Goal: Task Accomplishment & Management: Manage account settings

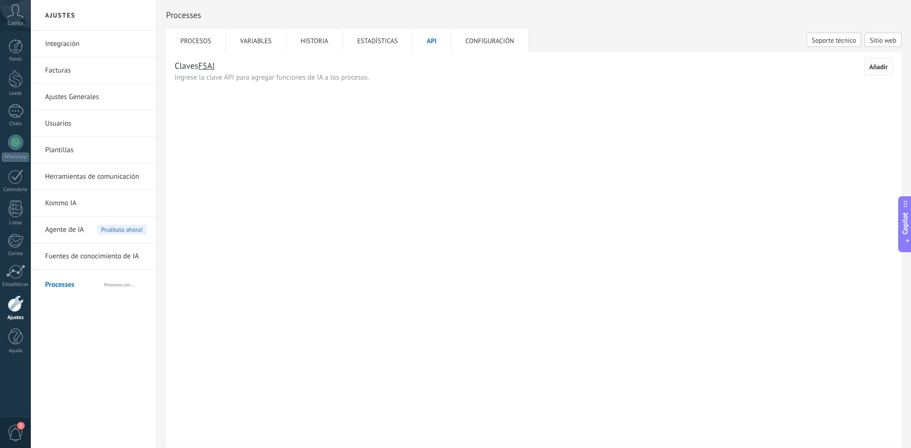
click at [877, 64] on span "Añadir" at bounding box center [878, 67] width 18 height 7
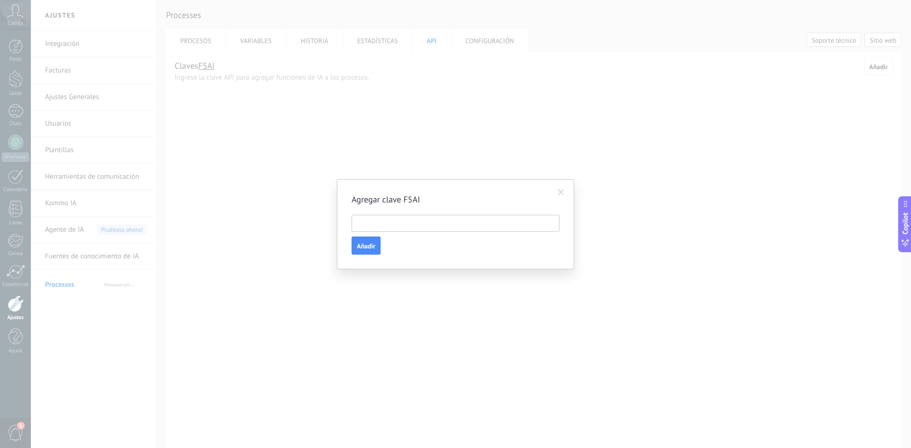
click at [377, 230] on input "text" at bounding box center [455, 223] width 208 height 17
paste input "**********"
type input "**********"
click at [373, 247] on span "Añadir" at bounding box center [366, 246] width 18 height 7
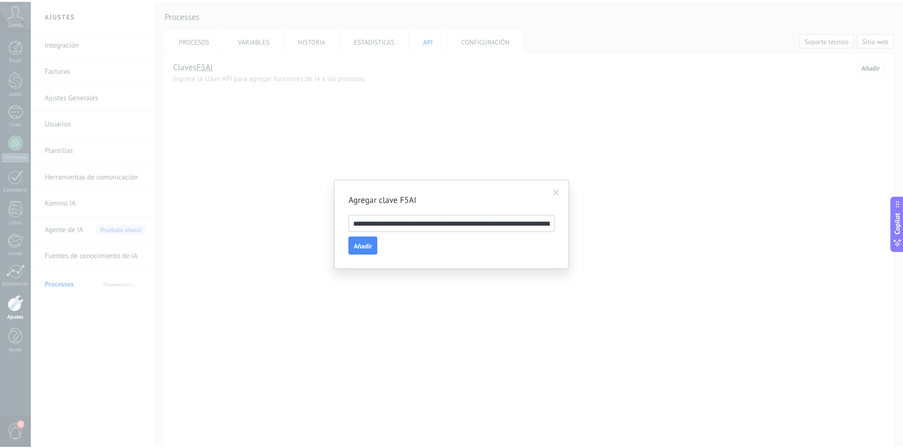
scroll to position [0, 0]
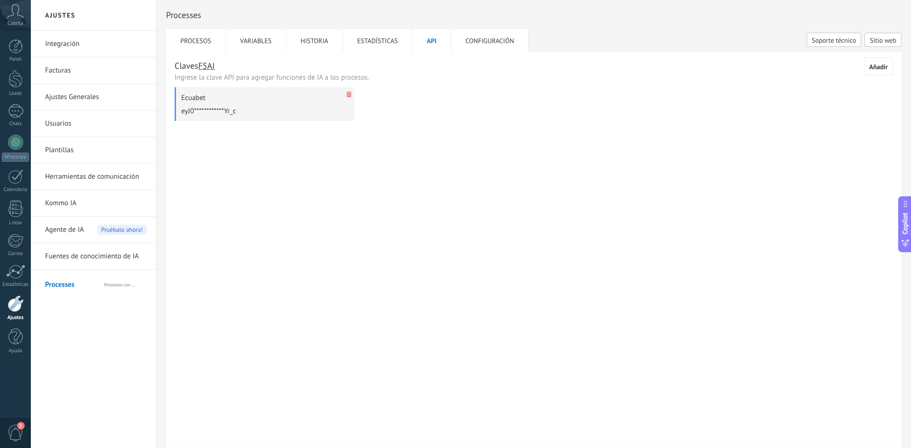
click at [199, 37] on li "Procesos" at bounding box center [196, 40] width 60 height 23
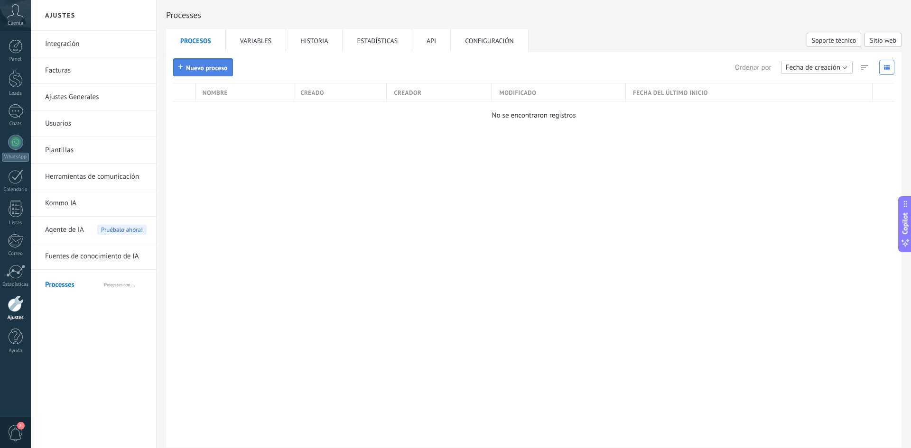
click at [200, 72] on button "Nuevo proceso" at bounding box center [203, 67] width 60 height 18
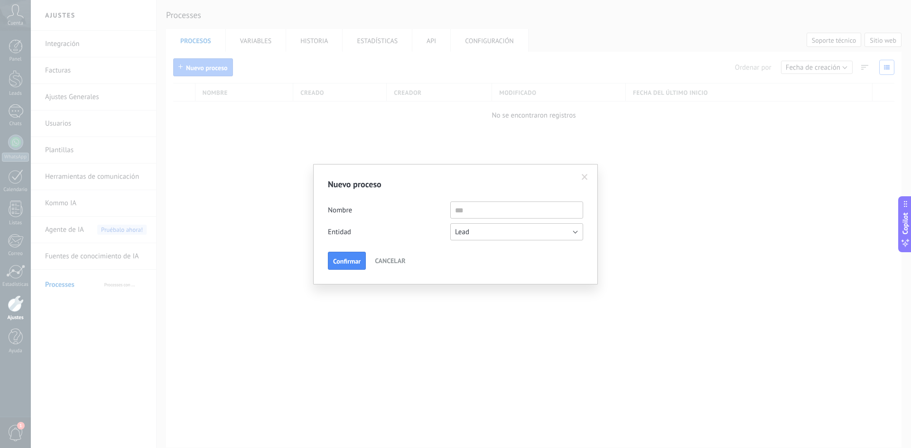
click at [476, 217] on input "text" at bounding box center [516, 210] width 133 height 17
type input "**********"
click at [359, 260] on span "Confirmar" at bounding box center [347, 261] width 28 height 7
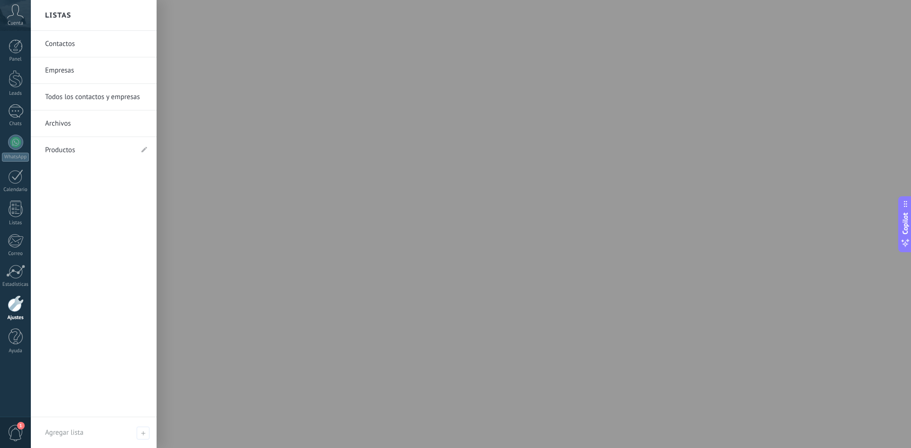
click at [14, 307] on div at bounding box center [16, 303] width 16 height 17
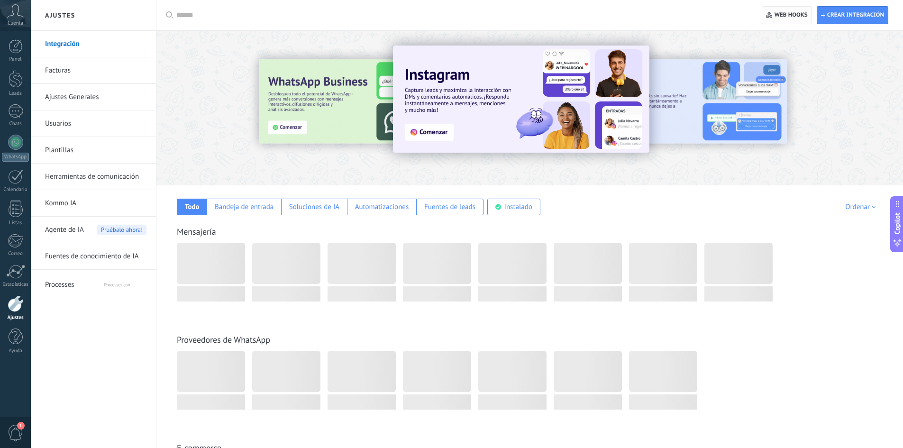
click at [802, 15] on span "Web hooks 0" at bounding box center [791, 15] width 33 height 8
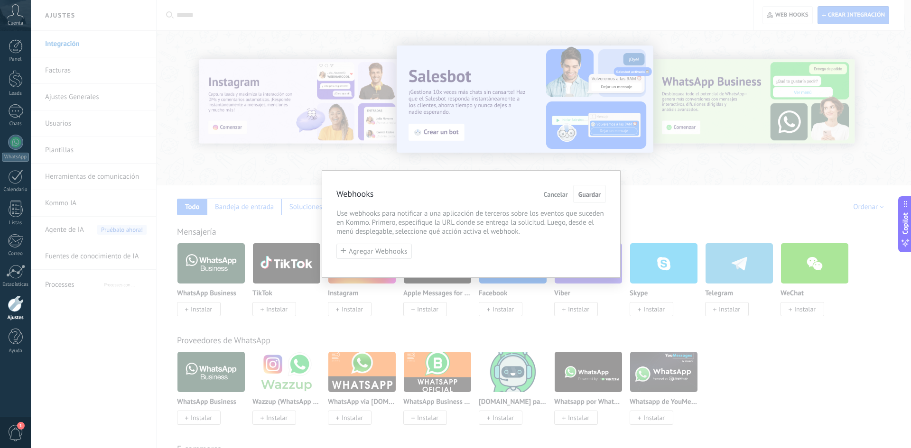
click at [554, 195] on span "Cancelar" at bounding box center [556, 194] width 24 height 7
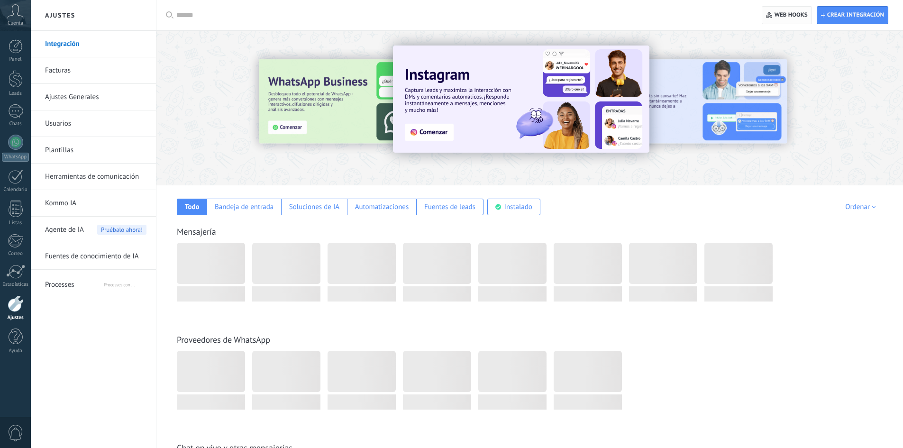
click at [790, 16] on span "Web hooks 0" at bounding box center [791, 15] width 33 height 8
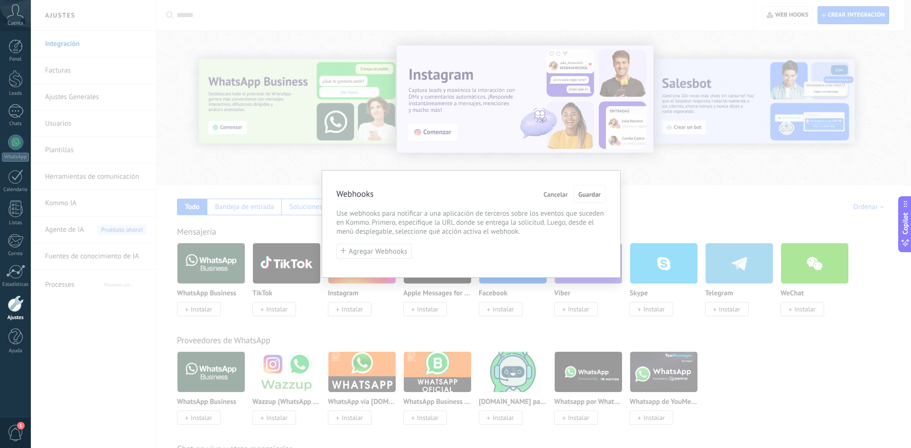
click at [259, 181] on div "Webhooks Cancelar Guardar Use webhooks para notificar a una aplicación de terce…" at bounding box center [471, 224] width 880 height 448
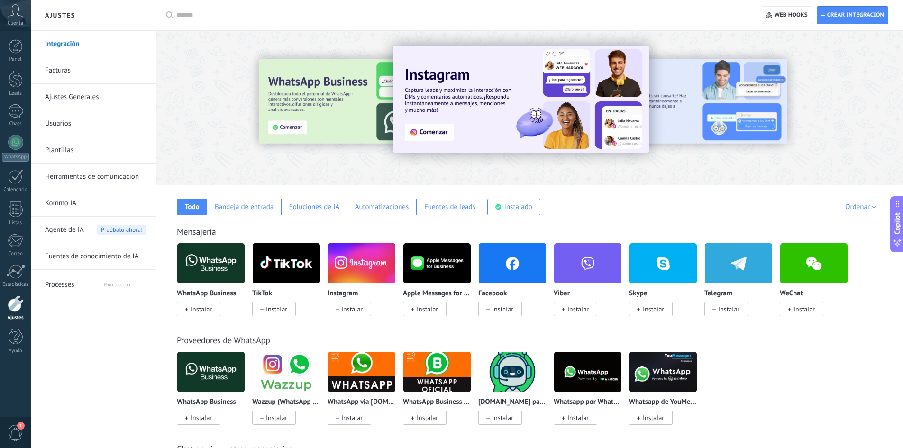
click at [63, 295] on div "Integración Facturas Ajustes Generales Usuarios Plantillas Herramientas de comu…" at bounding box center [93, 239] width 125 height 417
click at [62, 289] on span "Processes" at bounding box center [74, 283] width 58 height 23
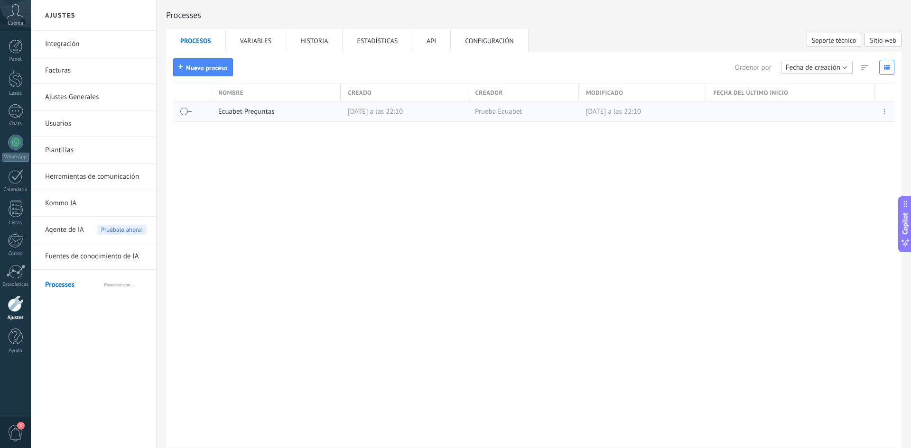
click at [238, 111] on link "Ecuabet Preguntas" at bounding box center [246, 111] width 56 height 9
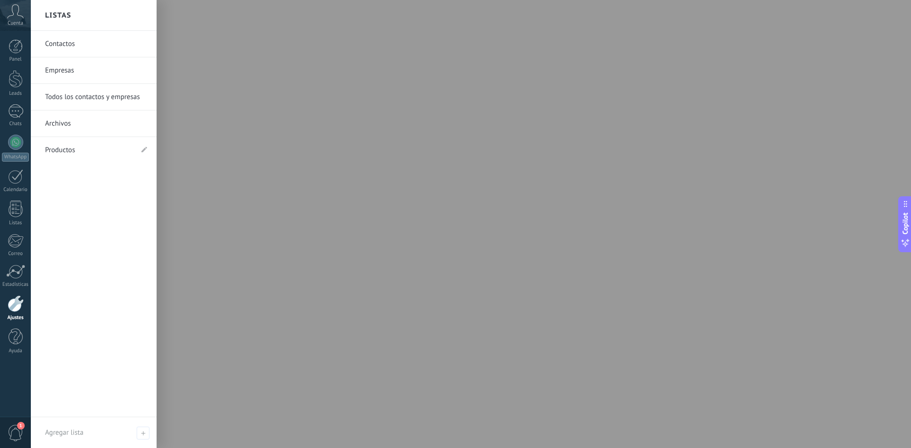
click at [22, 315] on div "Ajustes" at bounding box center [16, 318] width 28 height 6
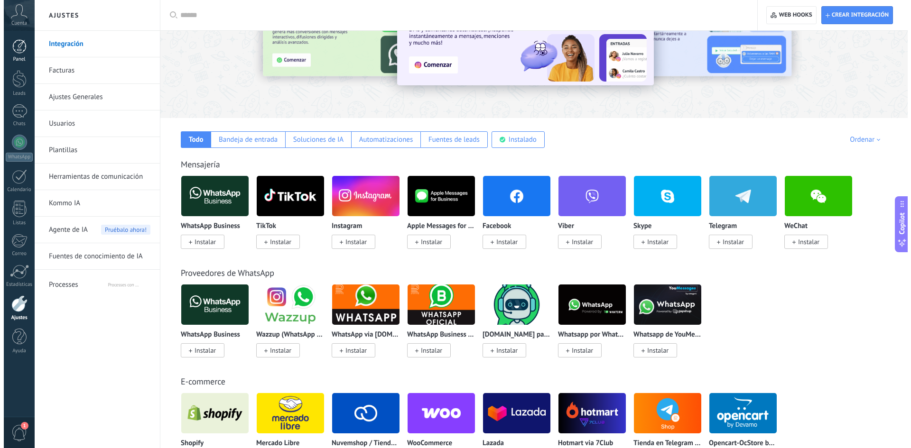
scroll to position [75, 0]
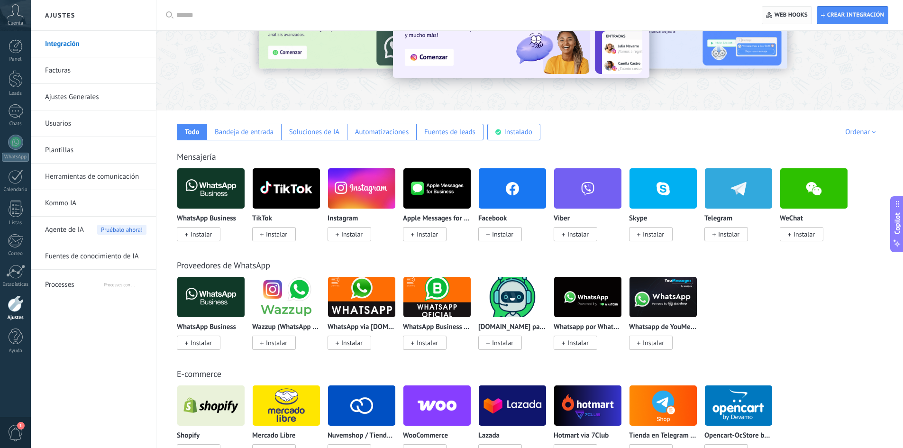
click at [802, 11] on span "Web hooks 0" at bounding box center [791, 15] width 33 height 8
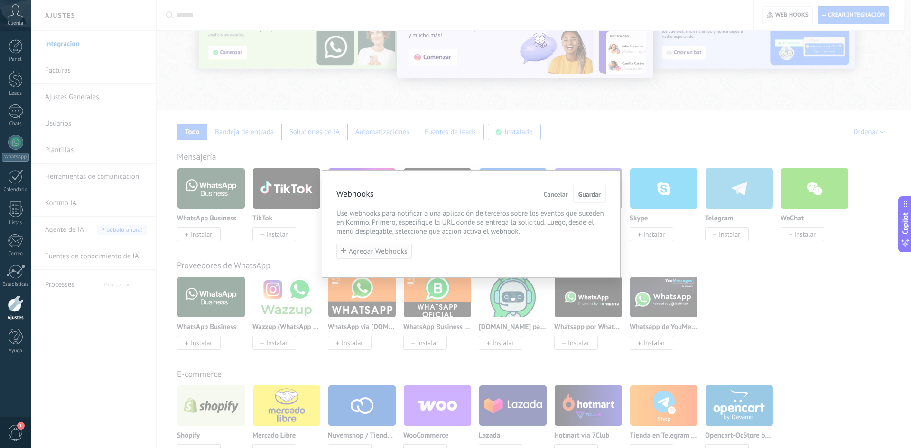
click at [373, 258] on button "Agregar Webhooks" at bounding box center [373, 252] width 75 height 16
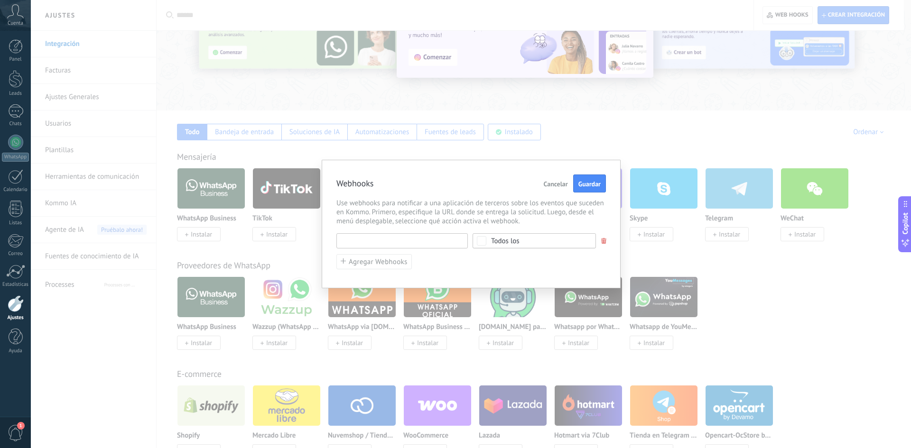
click at [380, 238] on input "text" at bounding box center [401, 240] width 131 height 15
paste input "**********"
click at [366, 241] on input "**********" at bounding box center [401, 240] width 131 height 15
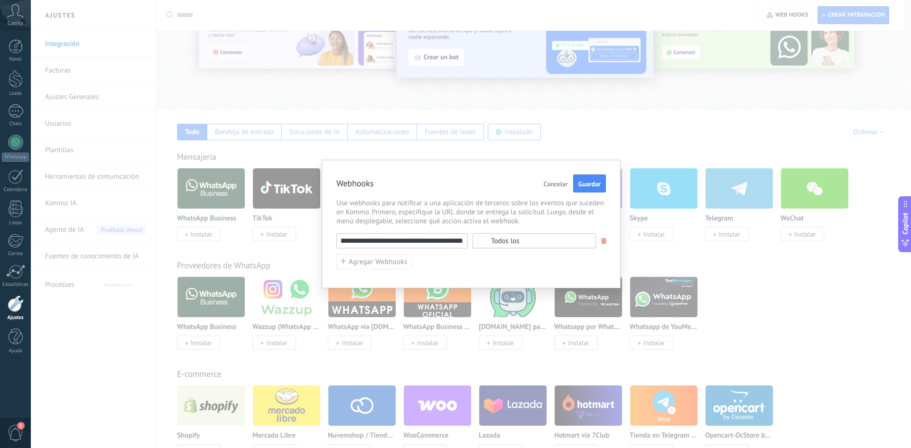
scroll to position [0, 0]
click at [433, 240] on input "**********" at bounding box center [401, 240] width 131 height 15
paste input "********"
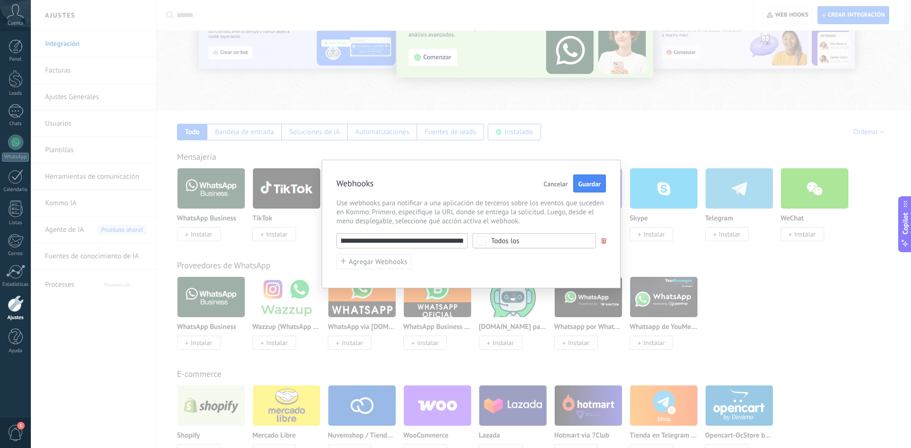
type input "**********"
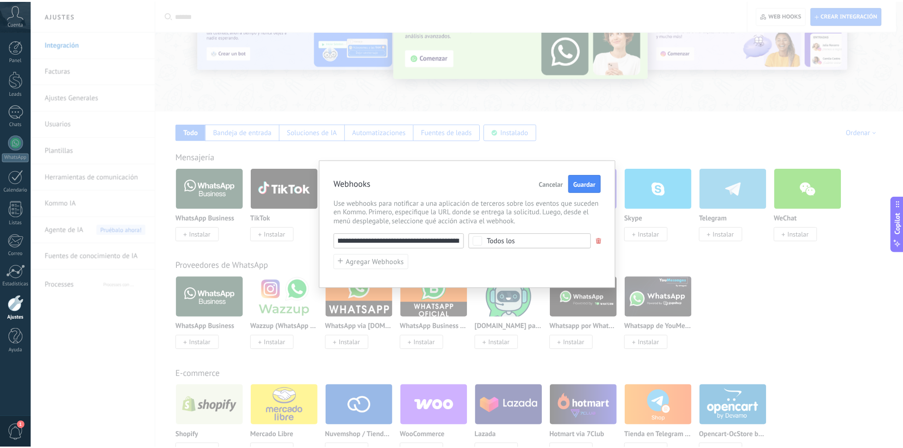
scroll to position [0, 0]
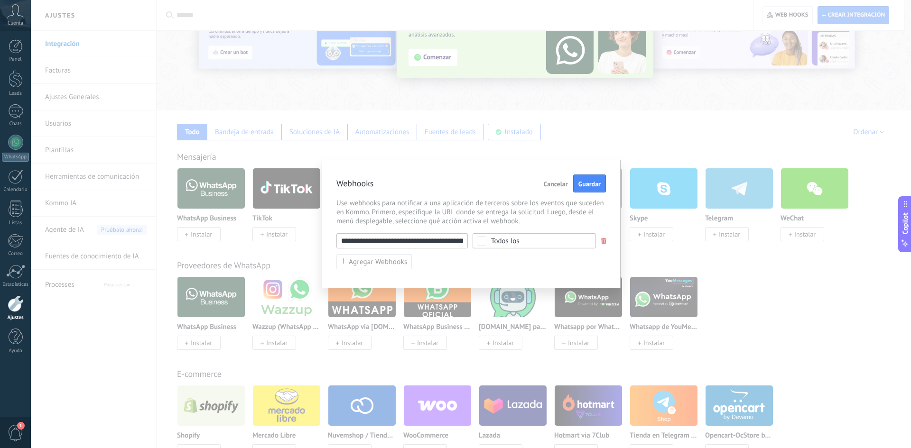
click at [505, 182] on div "Webhooks Cancelar Guardar" at bounding box center [470, 184] width 269 height 18
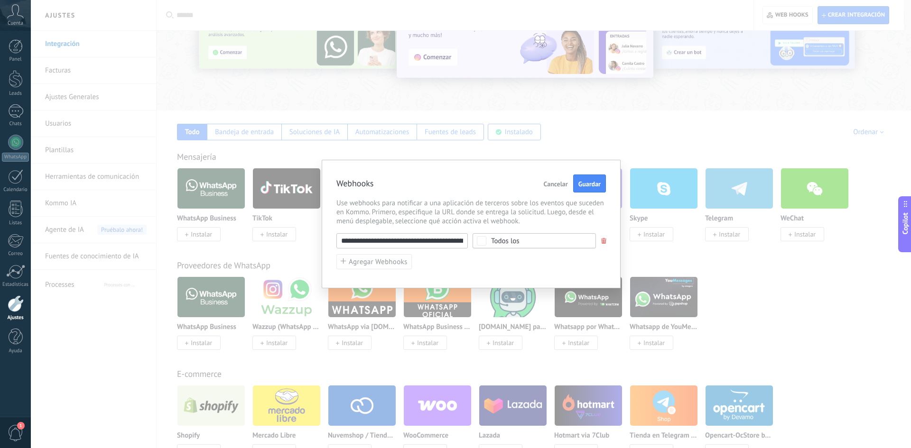
click at [510, 244] on div "Todos los" at bounding box center [505, 241] width 28 height 7
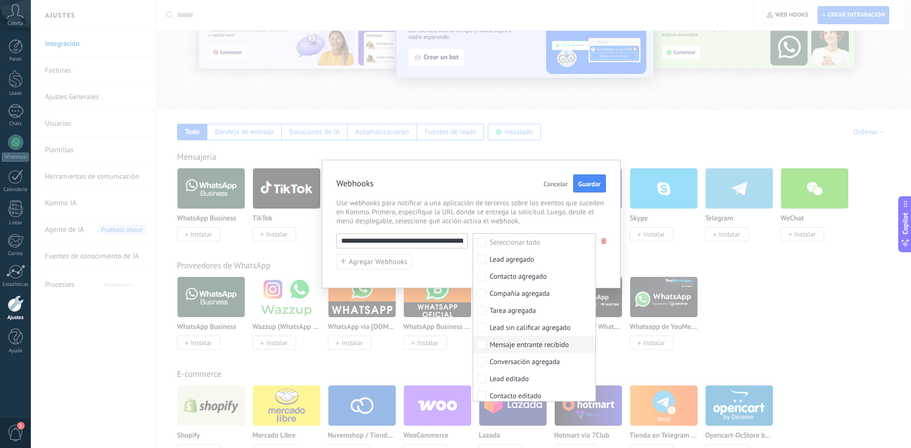
click at [553, 347] on div "Mensaje entrante recibido" at bounding box center [528, 345] width 79 height 9
click at [526, 225] on span "Use webhooks para notificar a una aplicación de terceros sobre los eventos que …" at bounding box center [470, 212] width 269 height 27
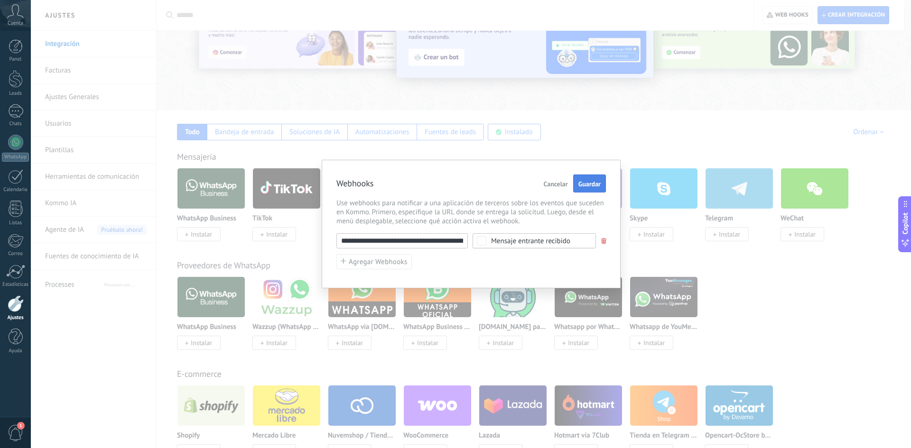
click at [582, 183] on span "Guardar" at bounding box center [589, 184] width 22 height 7
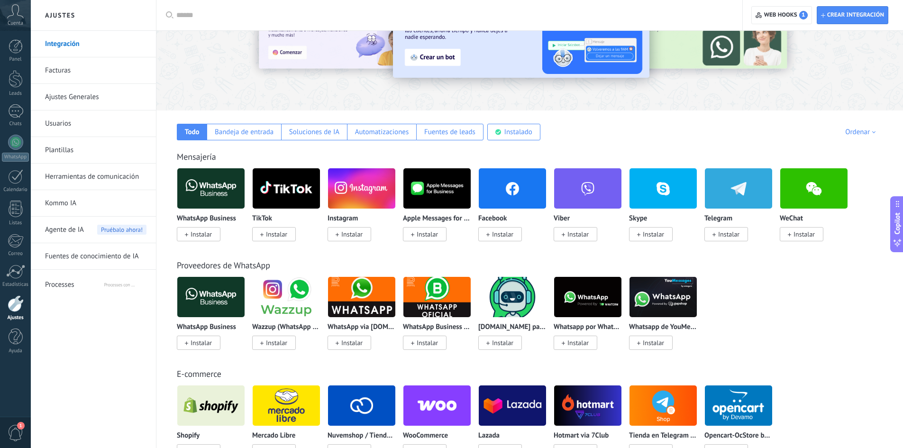
click at [21, 304] on div at bounding box center [16, 303] width 16 height 17
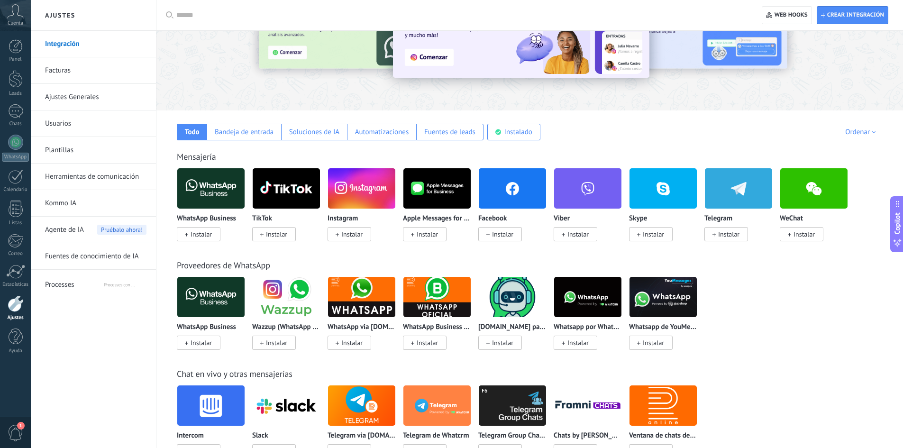
click at [73, 175] on link "Herramientas de comunicación" at bounding box center [95, 177] width 101 height 27
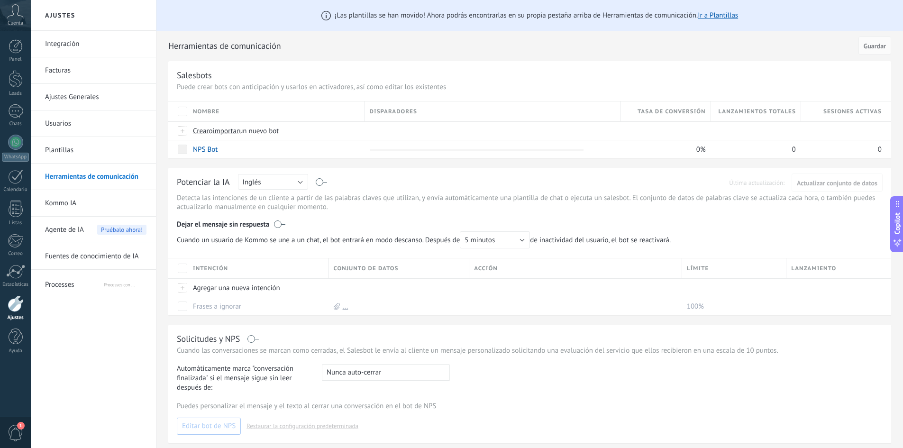
click at [60, 284] on span "Processes" at bounding box center [74, 283] width 58 height 23
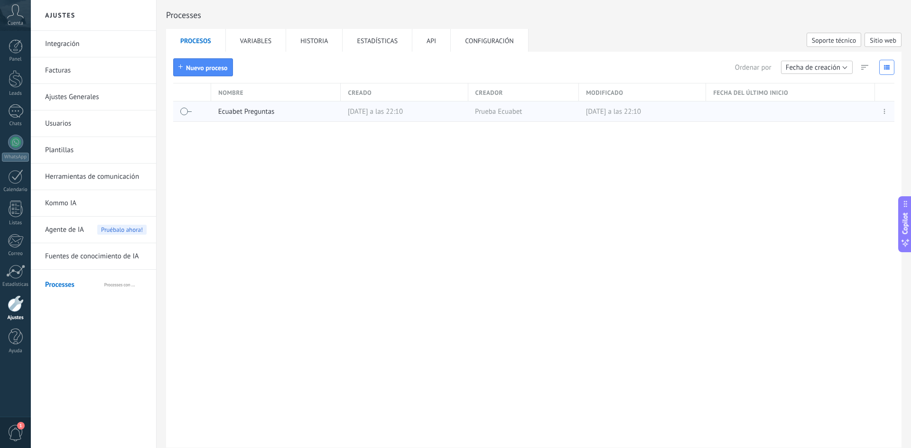
click at [242, 113] on link "Ecuabet Preguntas" at bounding box center [246, 111] width 56 height 9
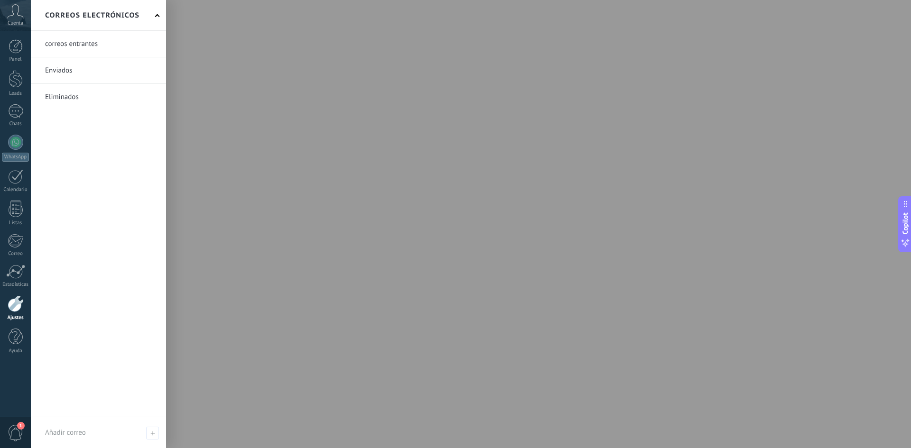
click at [16, 314] on link "Ajustes" at bounding box center [15, 308] width 31 height 26
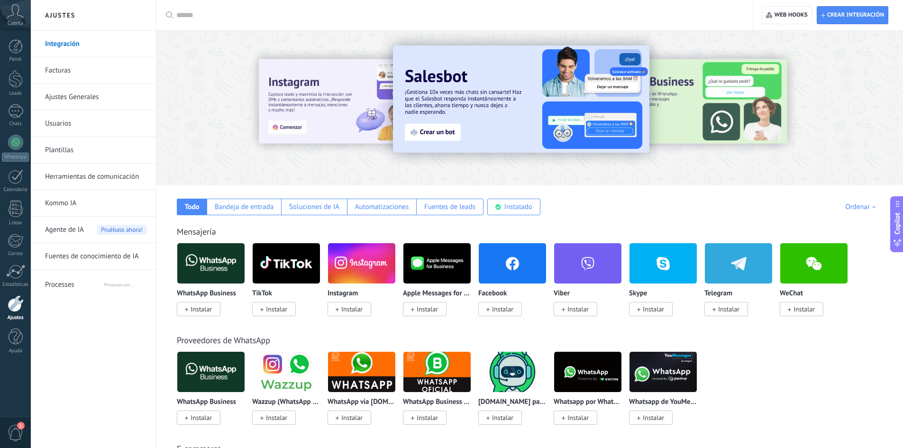
click at [82, 285] on span "Processes" at bounding box center [74, 283] width 58 height 23
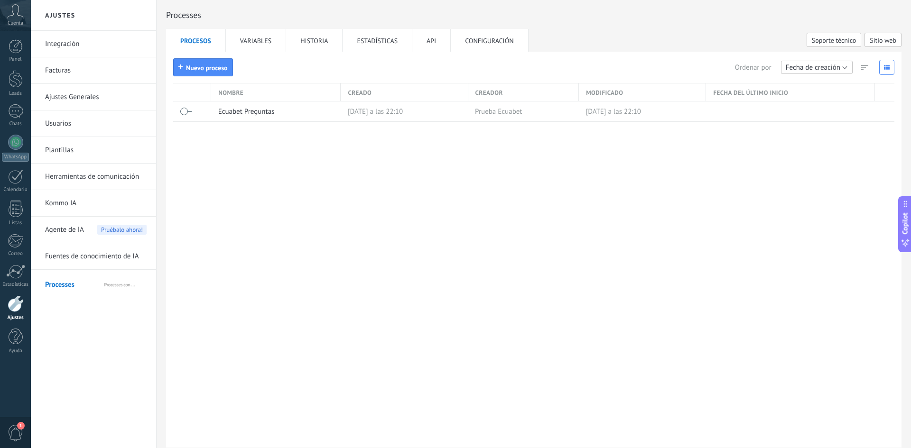
click at [74, 39] on link "Integración" at bounding box center [95, 44] width 101 height 27
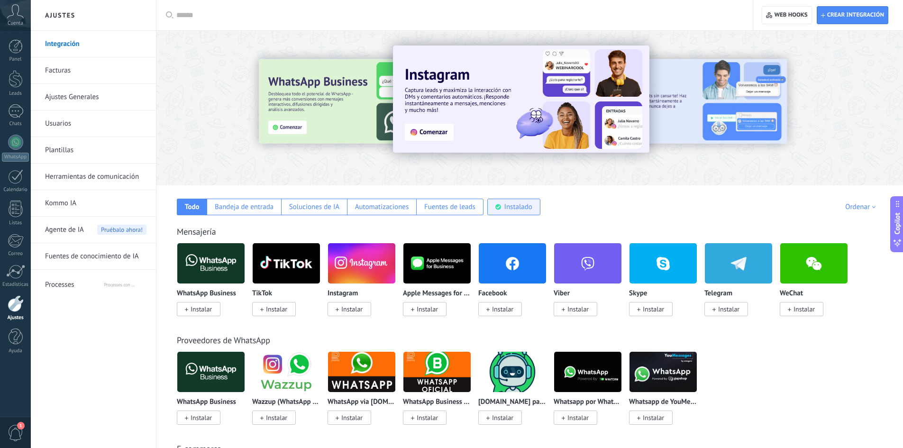
click at [524, 210] on div "Instalado" at bounding box center [519, 207] width 28 height 9
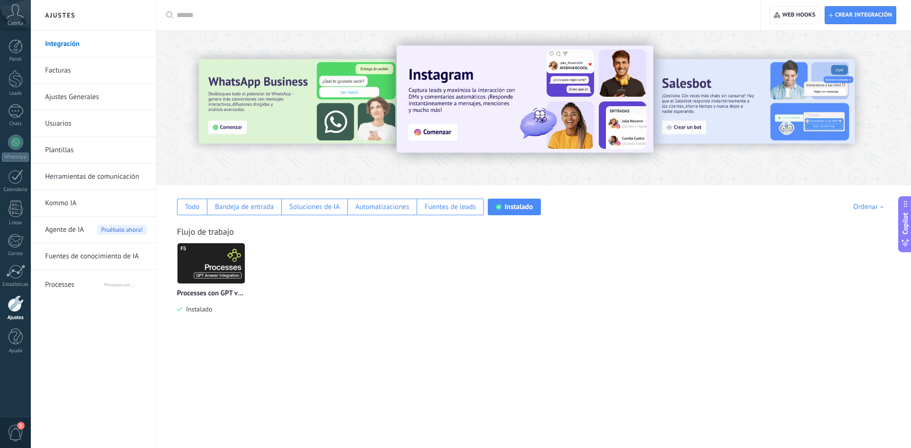
click at [210, 276] on img at bounding box center [210, 263] width 67 height 46
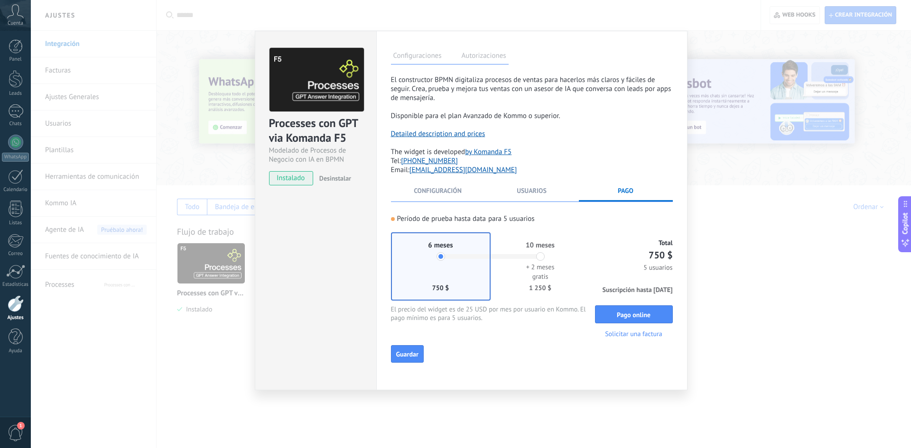
click at [335, 180] on span "Desinstalar" at bounding box center [335, 178] width 32 height 9
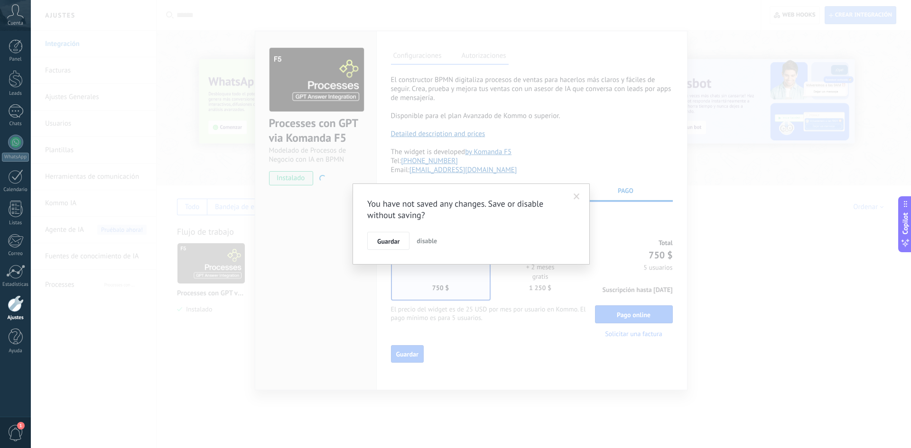
click at [436, 241] on span "disable" at bounding box center [426, 241] width 20 height 9
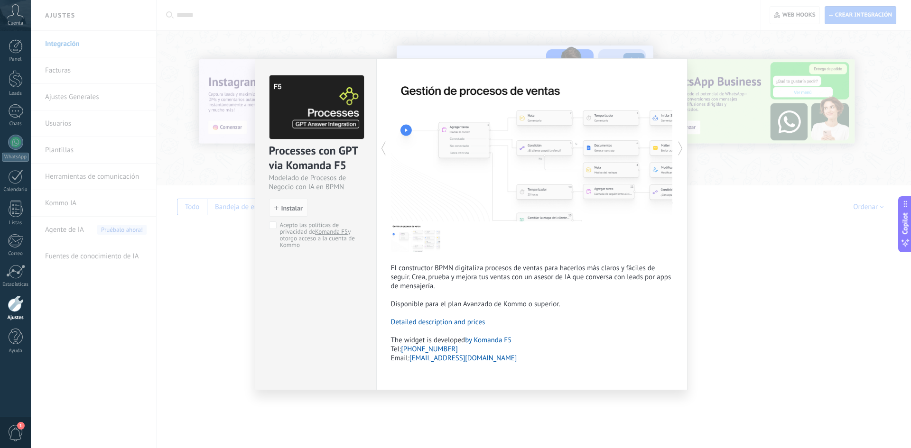
click at [200, 271] on div "Processes con GPT via Komanda F5 Modelado de Procesos de Negocio con IA en BPMN…" at bounding box center [471, 224] width 880 height 448
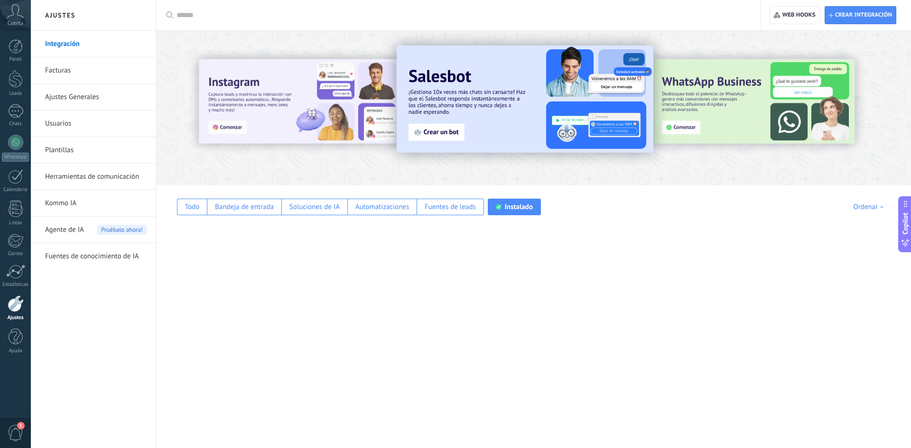
click at [18, 18] on div "Cuenta" at bounding box center [15, 15] width 31 height 31
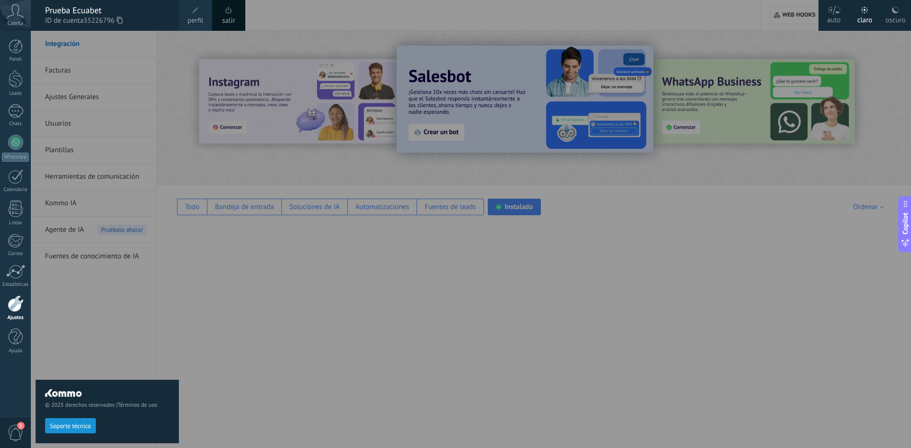
click at [199, 14] on span at bounding box center [195, 10] width 10 height 10
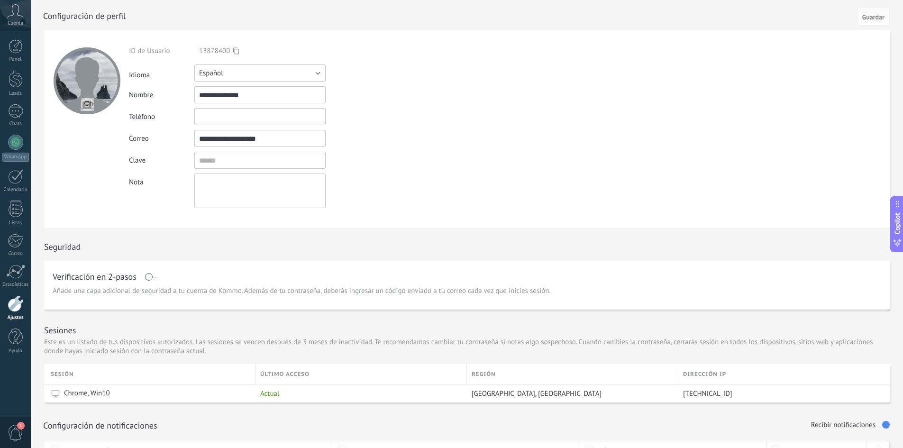
click at [255, 73] on button "Español" at bounding box center [259, 73] width 131 height 17
click at [232, 74] on span "Русский" at bounding box center [256, 73] width 134 height 9
click at [884, 16] on span "Guardar" at bounding box center [874, 17] width 22 height 7
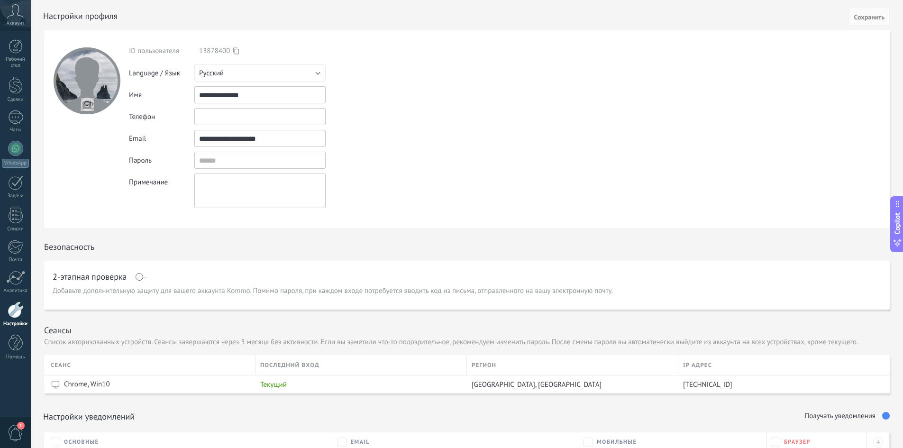
click at [15, 307] on div at bounding box center [16, 310] width 16 height 17
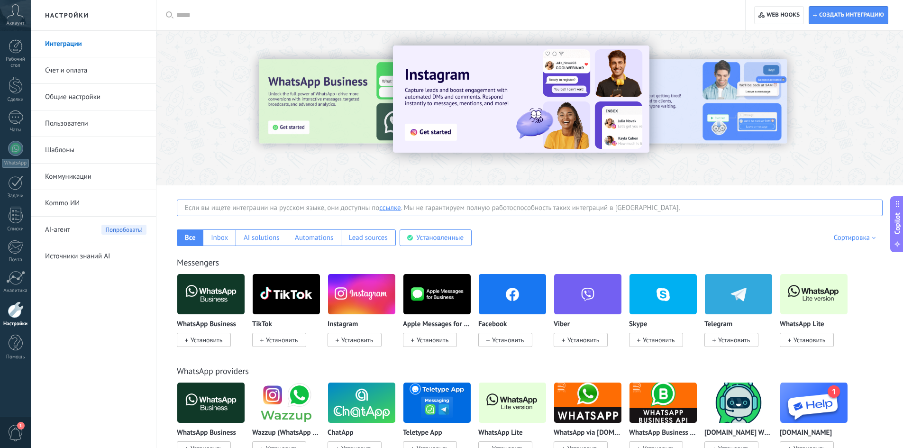
click at [233, 21] on div at bounding box center [454, 15] width 556 height 30
click at [233, 18] on input "text" at bounding box center [454, 15] width 556 height 10
paste input "********"
type input "********"
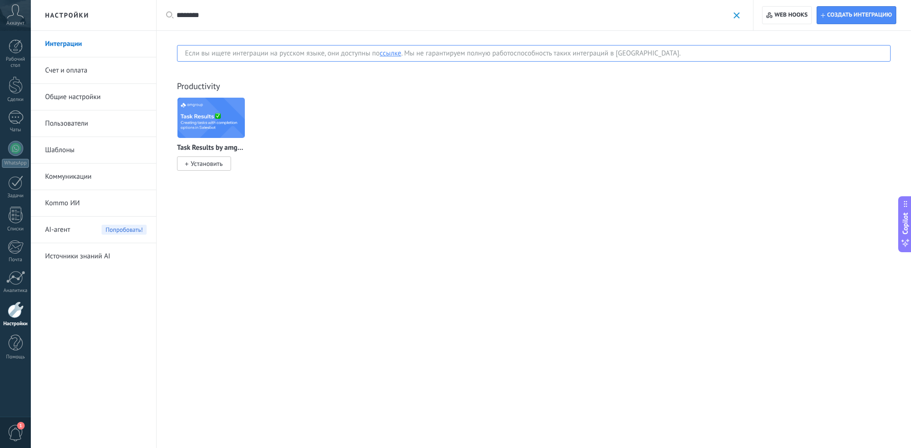
click at [227, 18] on input "********" at bounding box center [452, 15] width 552 height 10
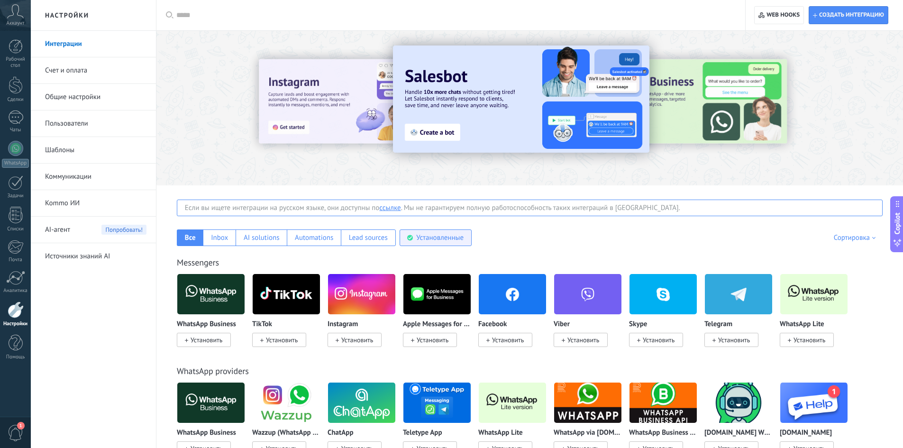
click at [446, 240] on div "Установленные" at bounding box center [439, 237] width 47 height 9
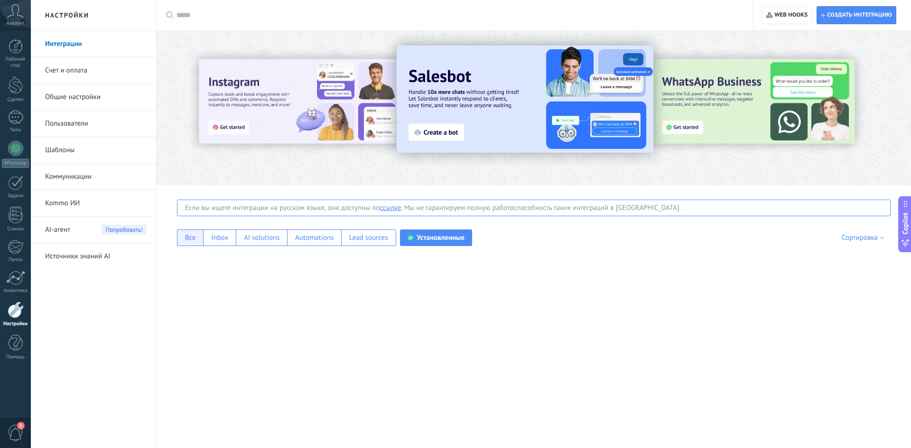
click at [193, 240] on div "Все" at bounding box center [190, 237] width 11 height 9
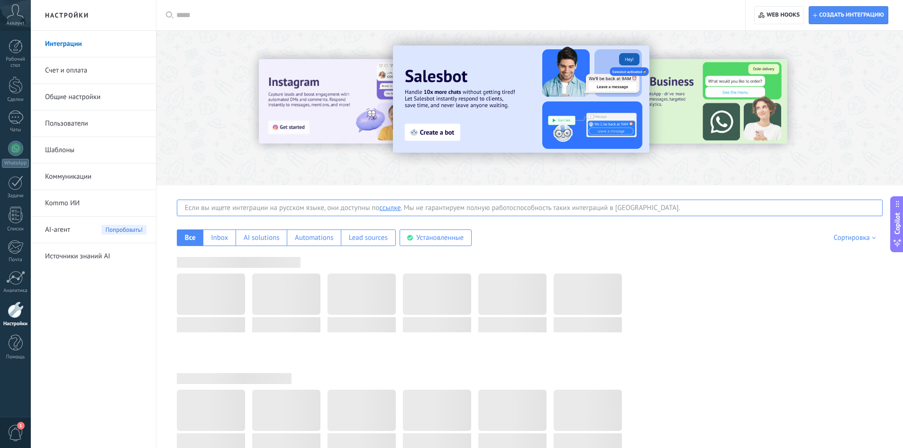
click at [250, 14] on input "text" at bounding box center [454, 15] width 556 height 10
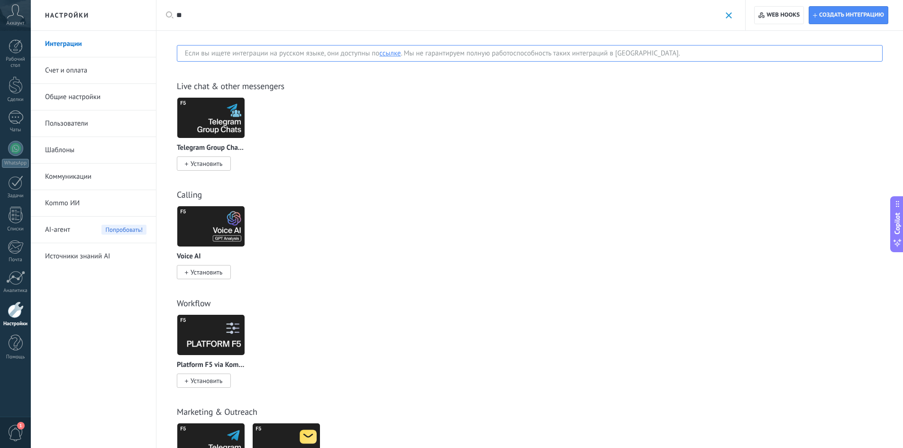
type input "**"
click at [13, 12] on icon at bounding box center [15, 11] width 17 height 14
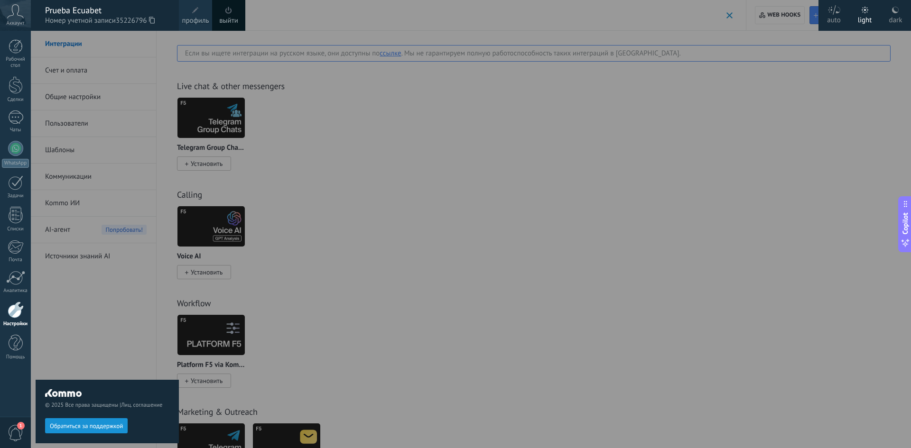
click at [205, 15] on link "профиль" at bounding box center [195, 15] width 33 height 31
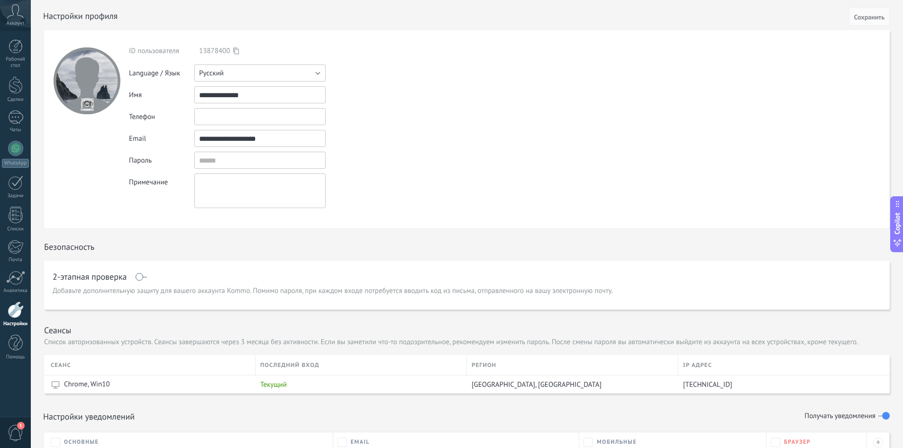
click at [252, 68] on button "Русский" at bounding box center [259, 73] width 131 height 17
click at [226, 91] on span "English" at bounding box center [256, 89] width 134 height 9
click at [869, 15] on span "Сохранить" at bounding box center [870, 17] width 30 height 7
click at [11, 312] on div at bounding box center [16, 310] width 16 height 17
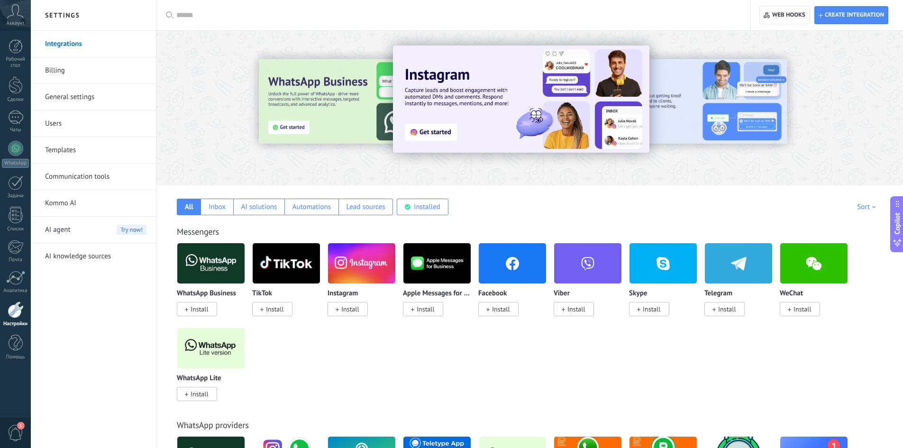
click at [218, 17] on input "text" at bounding box center [456, 15] width 561 height 10
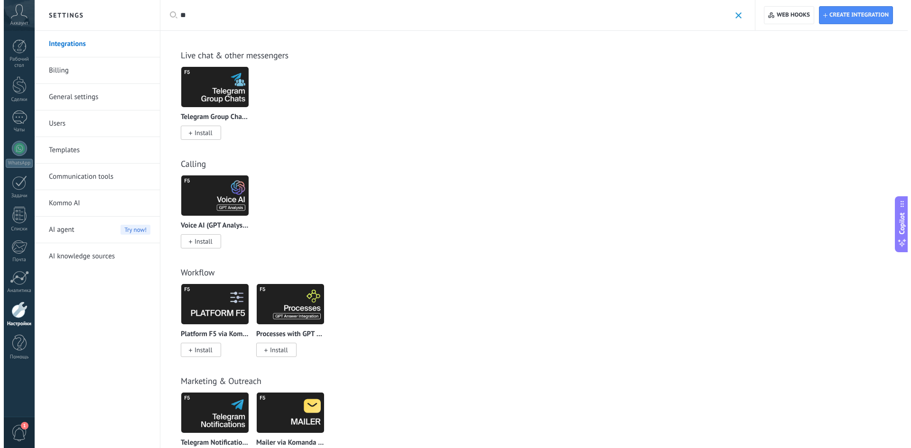
scroll to position [237, 0]
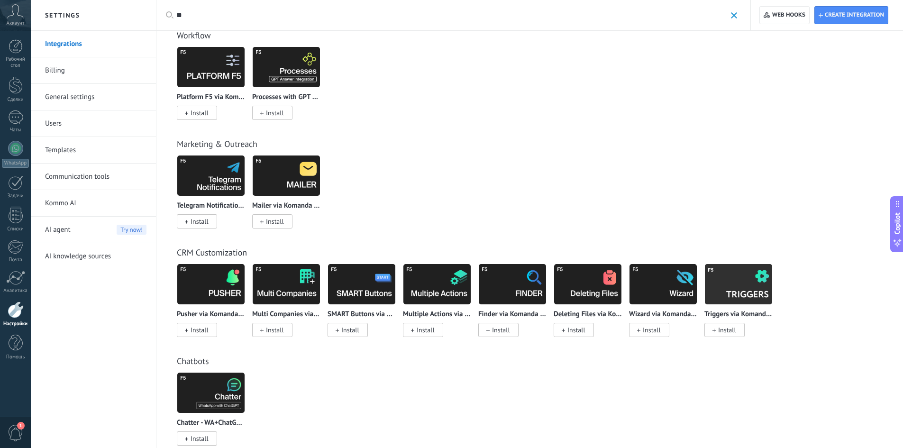
type input "**"
click at [305, 64] on img at bounding box center [286, 67] width 67 height 46
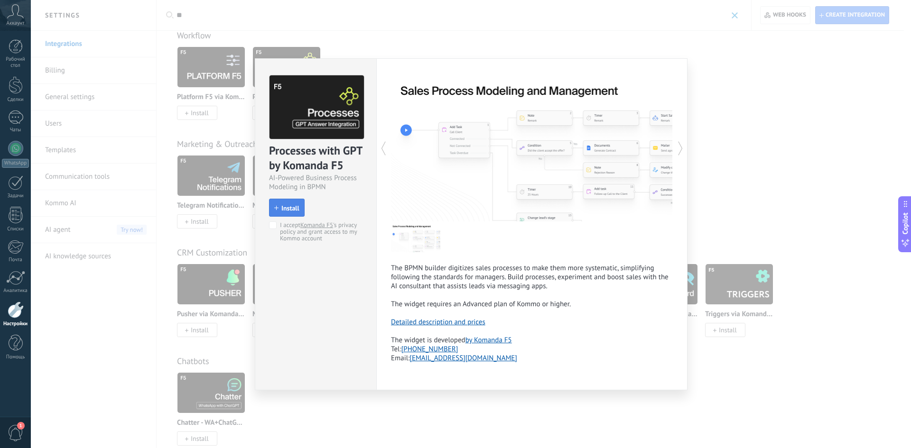
click at [276, 205] on span "Install" at bounding box center [286, 208] width 25 height 7
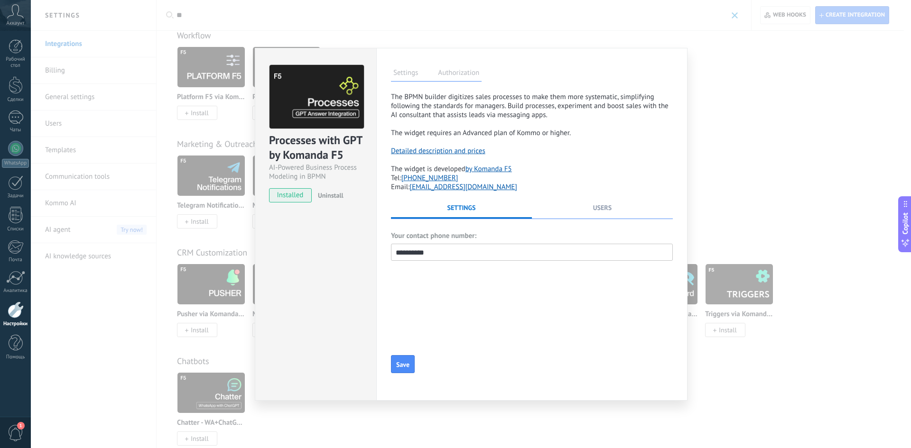
click at [457, 75] on label "Authorization" at bounding box center [458, 74] width 46 height 14
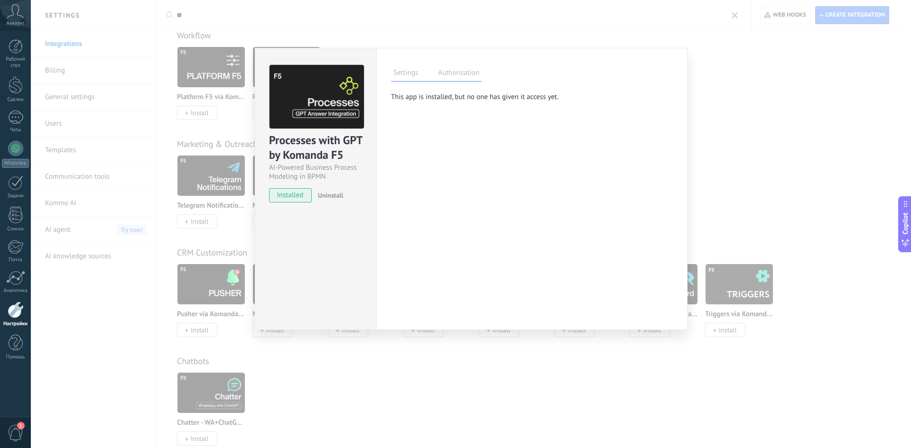
click at [414, 74] on label "Settings" at bounding box center [405, 74] width 29 height 14
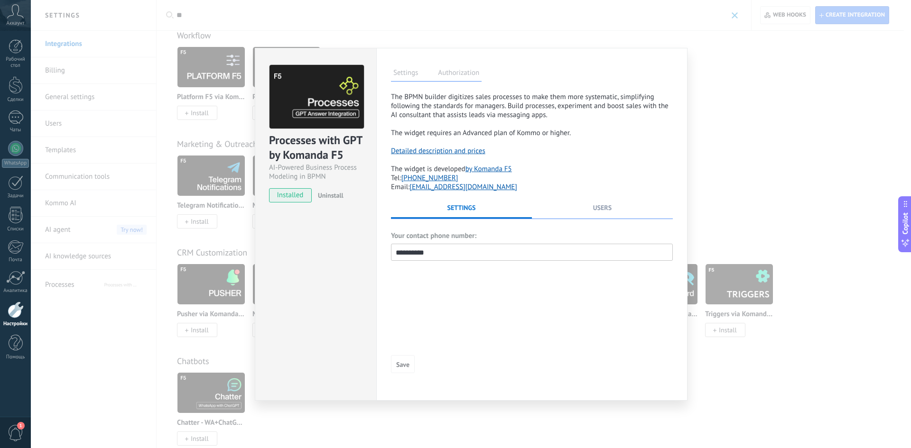
click at [597, 214] on li "Users" at bounding box center [602, 210] width 141 height 15
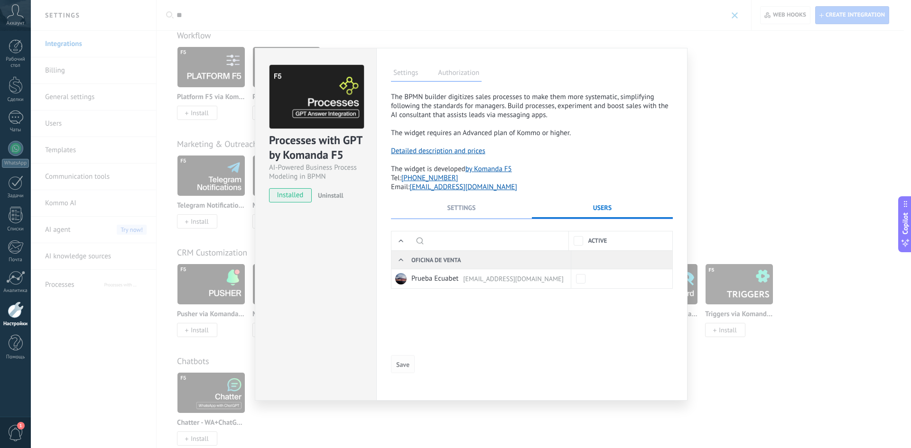
click at [405, 366] on span "Save" at bounding box center [402, 364] width 13 height 7
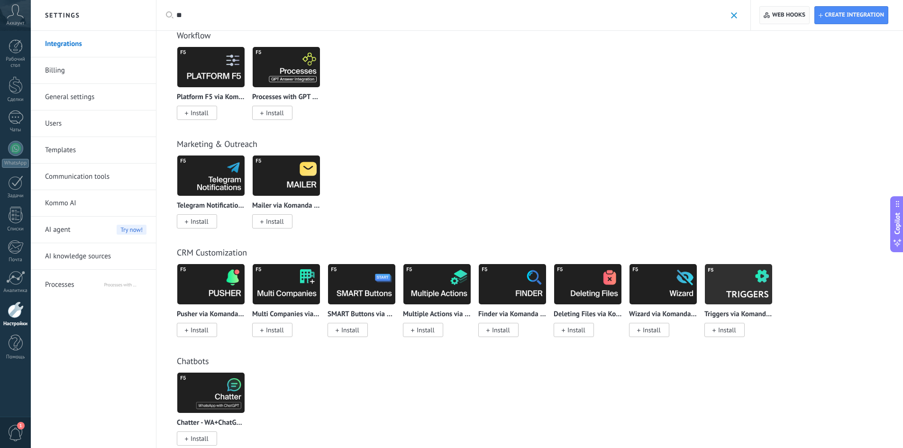
click at [787, 18] on span "Web hooks 0" at bounding box center [789, 15] width 33 height 8
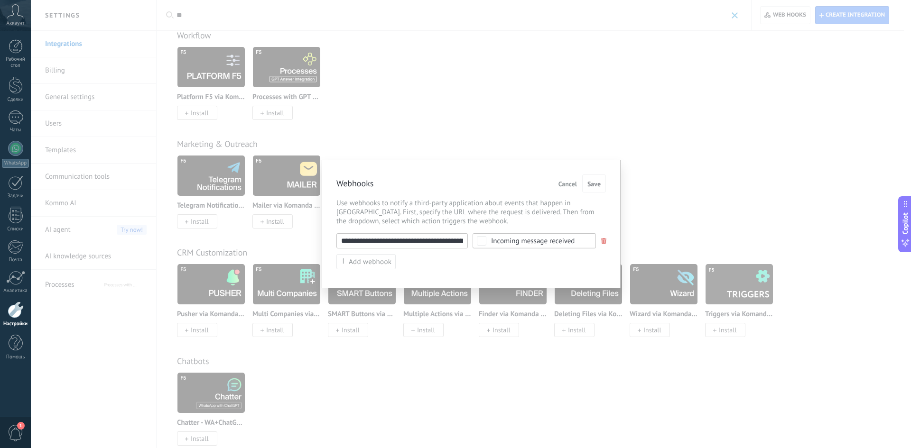
click at [395, 241] on input "**********" at bounding box center [401, 240] width 131 height 15
click at [422, 243] on input "**********" at bounding box center [401, 240] width 131 height 15
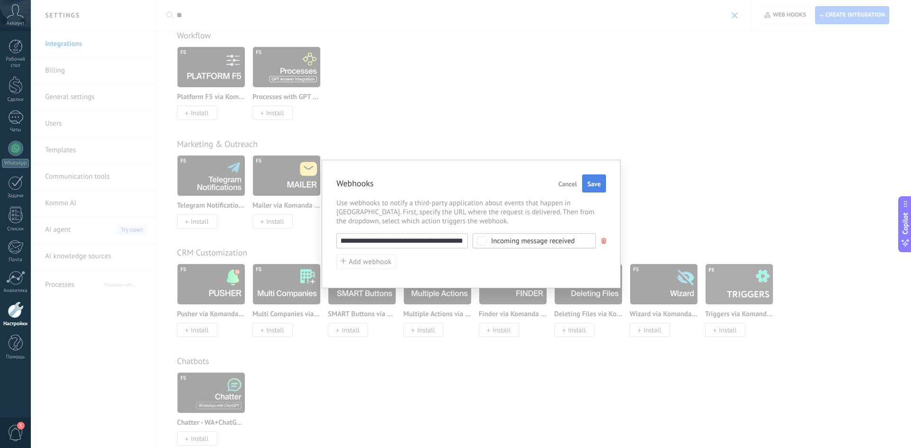
type input "**********"
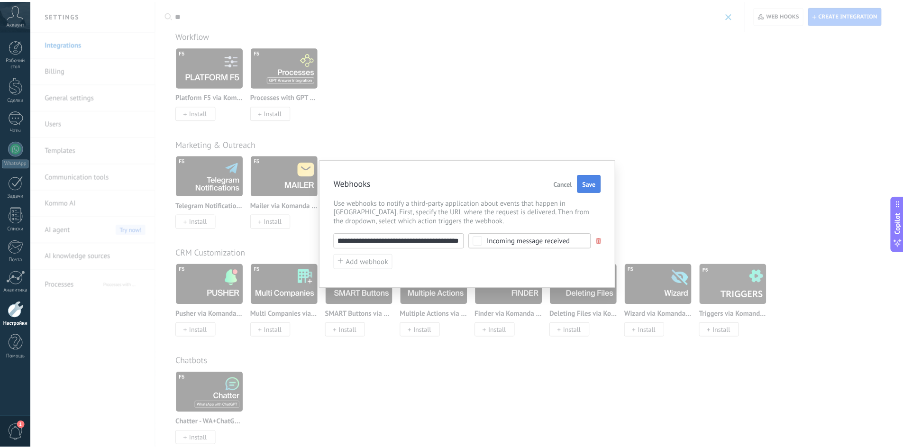
scroll to position [0, 0]
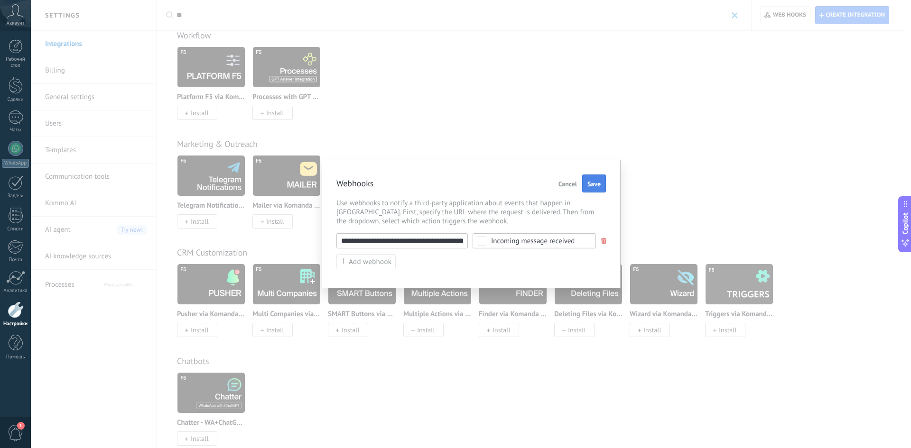
click at [592, 181] on span "Save" at bounding box center [593, 184] width 13 height 7
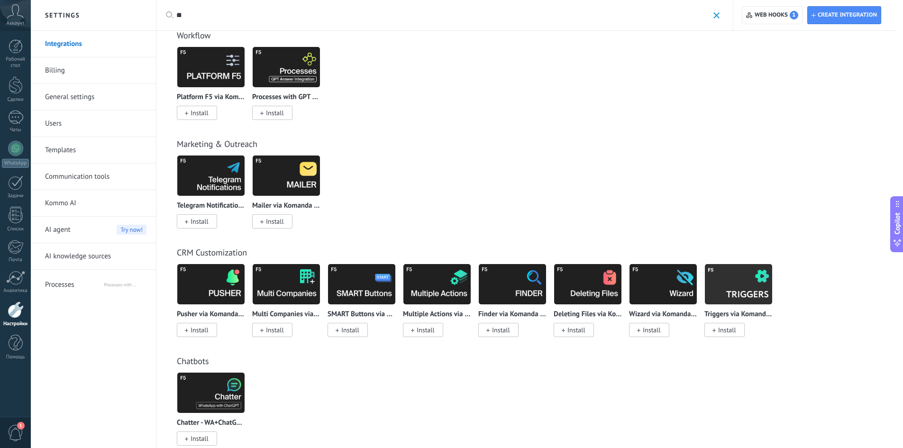
click at [483, 109] on div "Calendly Install Google Install Zendesk Install Sensei Install Site integration…" at bounding box center [535, 88] width 716 height 85
click at [58, 282] on span "Processes" at bounding box center [74, 283] width 58 height 23
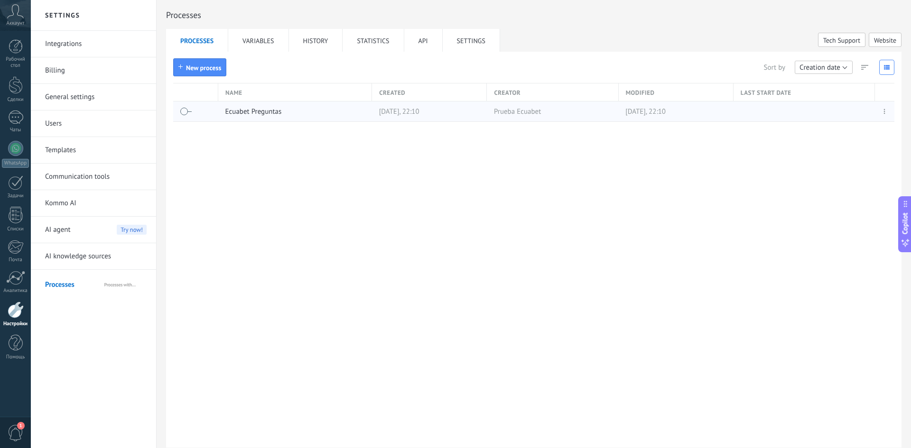
click at [250, 111] on link "Ecuabet Preguntas" at bounding box center [253, 111] width 56 height 9
